Goal: Information Seeking & Learning: Find specific fact

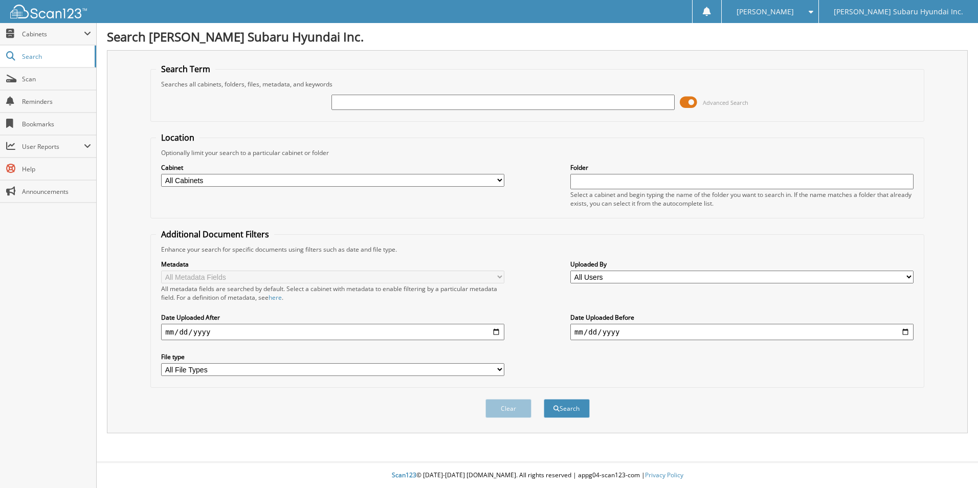
click at [401, 100] on input "text" at bounding box center [503, 102] width 343 height 15
type input "hpa0644"
click at [544, 399] on button "Search" at bounding box center [567, 408] width 46 height 19
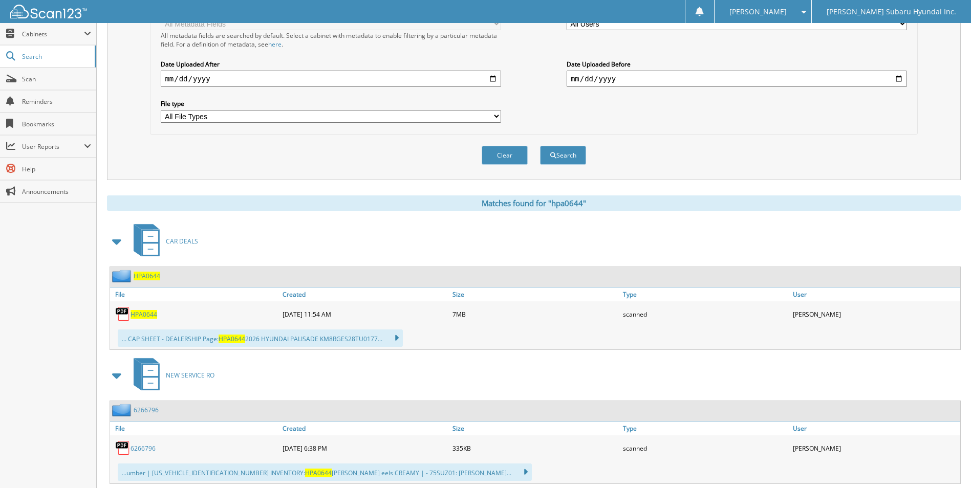
scroll to position [256, 0]
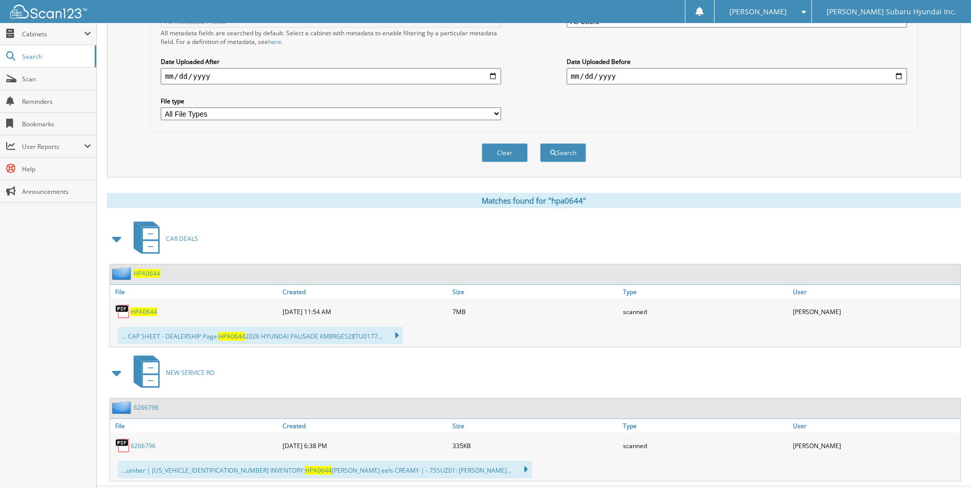
click at [152, 313] on span "HPA0644" at bounding box center [143, 312] width 27 height 9
click at [389, 183] on div "Search Term Searches all cabinets, folders, files, metadata, and keywords hpa06…" at bounding box center [534, 137] width 854 height 687
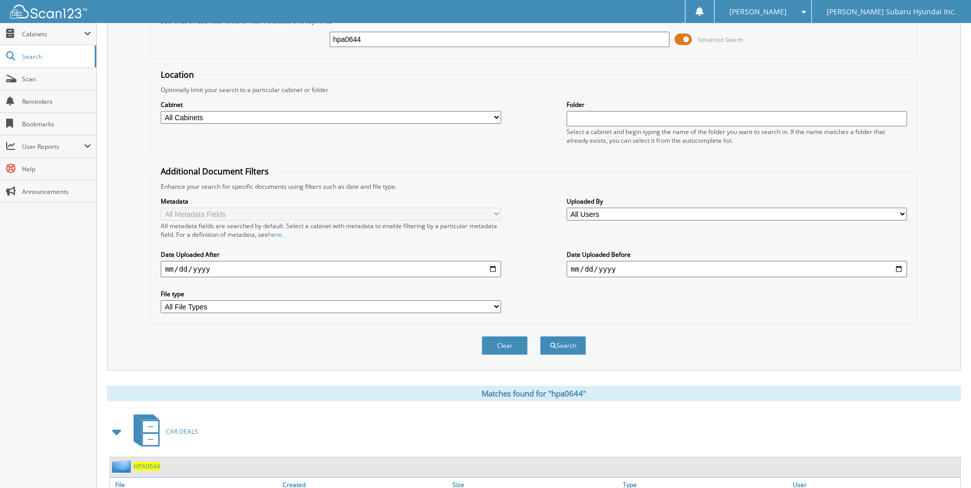
scroll to position [0, 0]
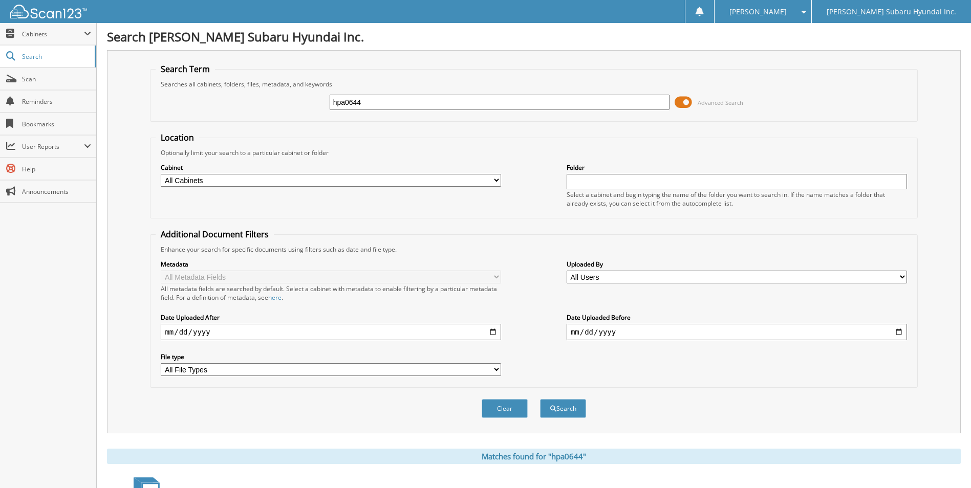
click at [735, 134] on fieldset "Location Optionally limit your search to a particular cabinet or folder Cabinet…" at bounding box center [533, 175] width 767 height 86
drag, startPoint x: 392, startPoint y: 98, endPoint x: 283, endPoint y: 103, distance: 109.1
click at [283, 103] on div "hpa0644 Advanced Search" at bounding box center [534, 103] width 756 height 28
type input "913591"
click at [540, 399] on button "Search" at bounding box center [563, 408] width 46 height 19
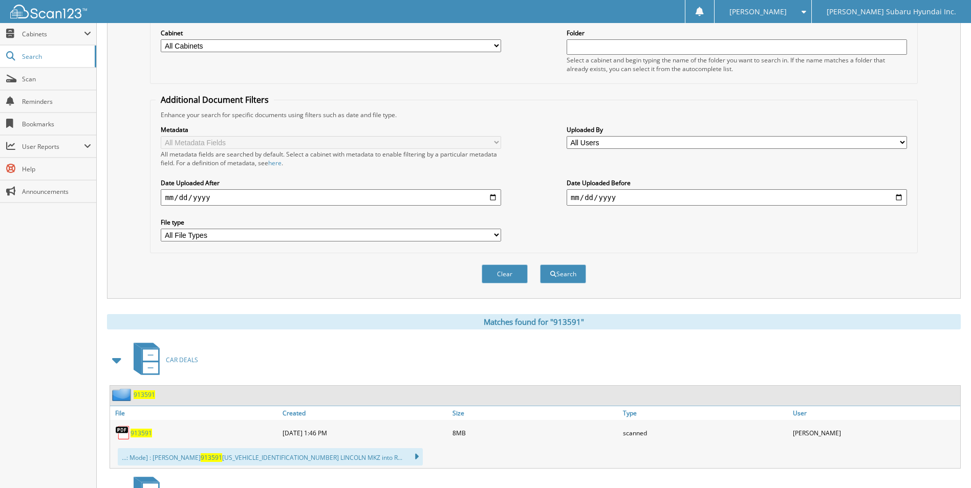
scroll to position [205, 0]
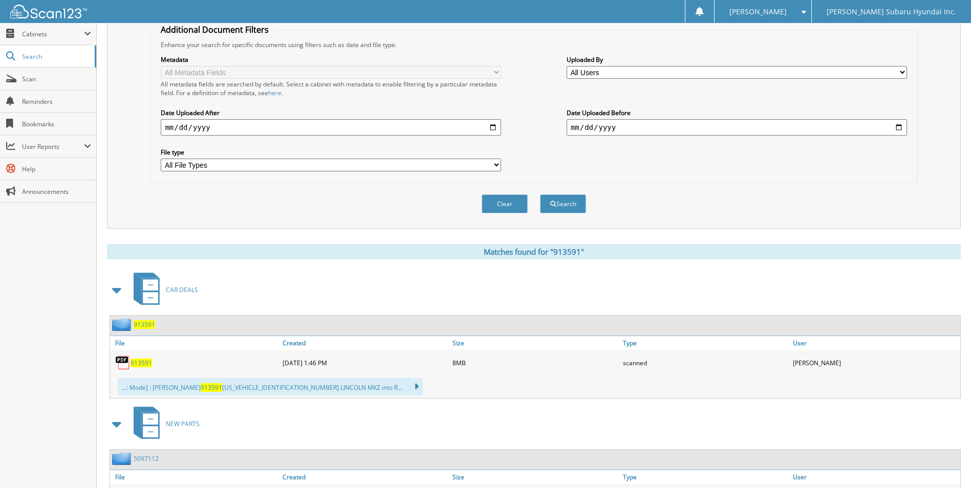
click at [139, 366] on span "913591" at bounding box center [140, 363] width 21 height 9
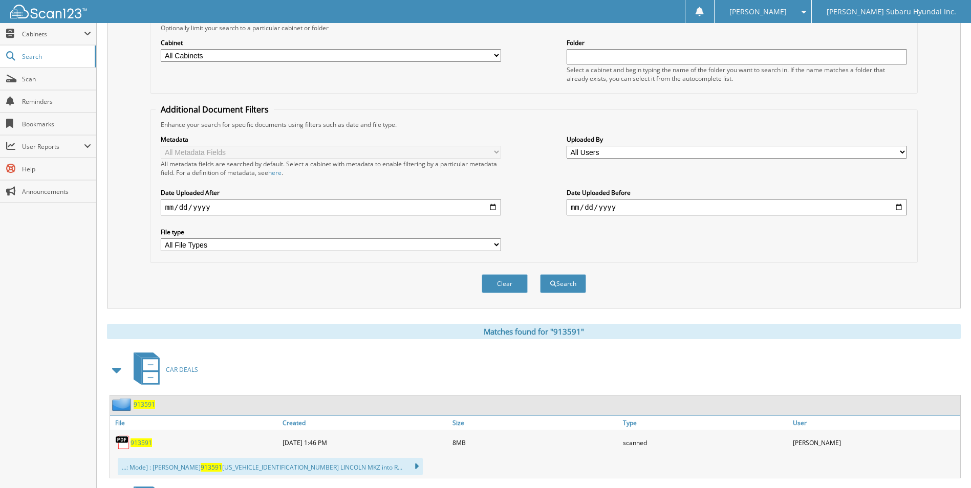
scroll to position [0, 0]
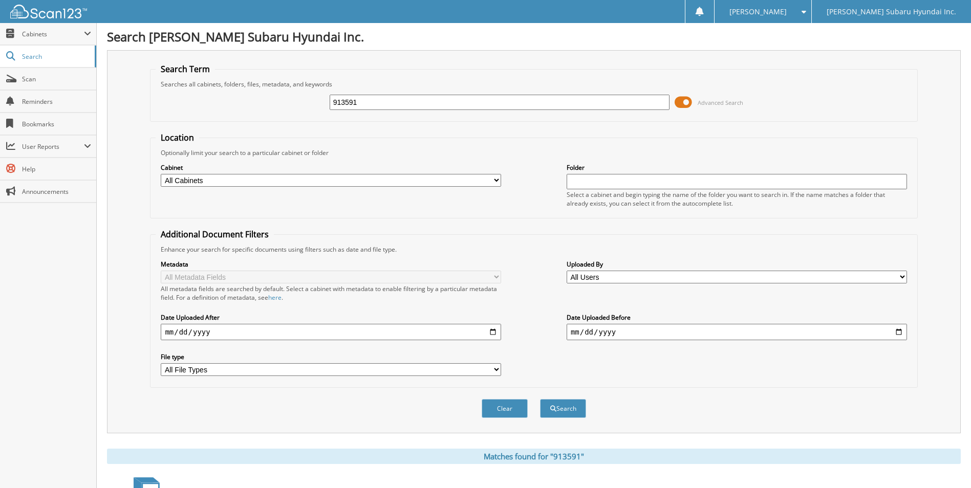
click at [131, 299] on div "Search Term Searches all cabinets, folders, files, metadata, and keywords 91359…" at bounding box center [534, 241] width 854 height 383
click at [600, 130] on form "Search Term Searches all cabinets, folders, files, metadata, and keywords 91359…" at bounding box center [533, 246] width 767 height 366
